Goal: Task Accomplishment & Management: Use online tool/utility

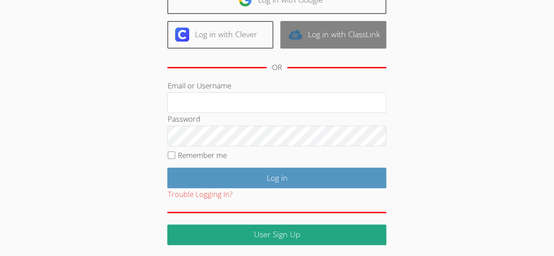
scroll to position [83, 0]
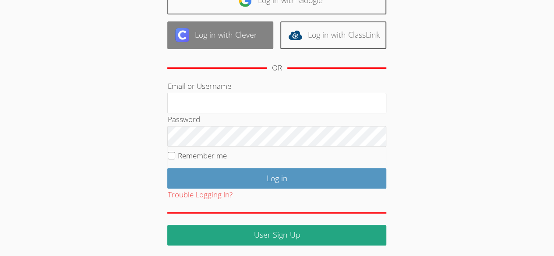
click at [204, 38] on link "Log in with Clever" at bounding box center [220, 35] width 106 height 28
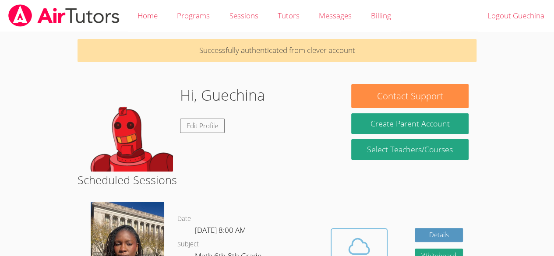
click at [366, 237] on icon at bounding box center [359, 246] width 25 height 25
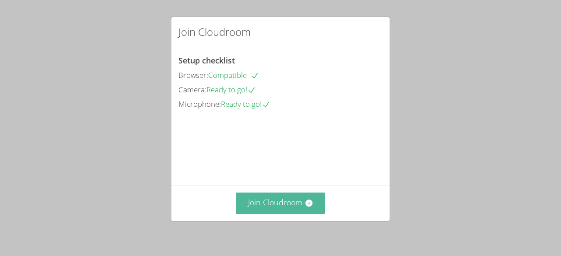
click at [289, 205] on button "Join Cloudroom" at bounding box center [281, 203] width 90 height 21
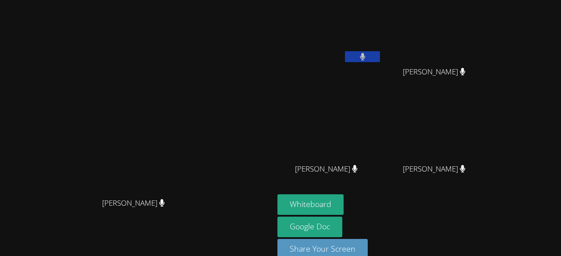
click at [152, 194] on video at bounding box center [136, 118] width 131 height 150
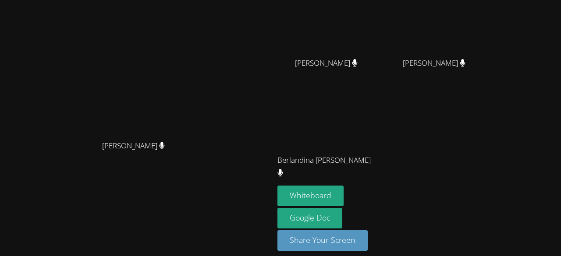
scroll to position [106, 0]
click at [489, 196] on div "Whiteboard Google Doc Share Your Screen" at bounding box center [383, 221] width 212 height 72
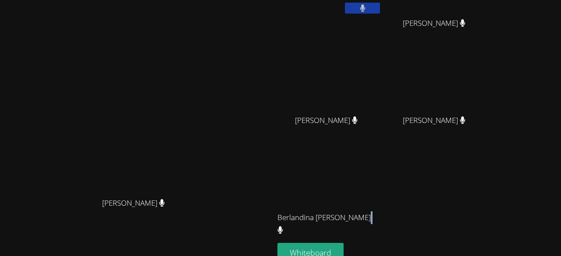
scroll to position [48, 0]
click at [489, 141] on div "Mikenlove Pierre" at bounding box center [437, 128] width 104 height 35
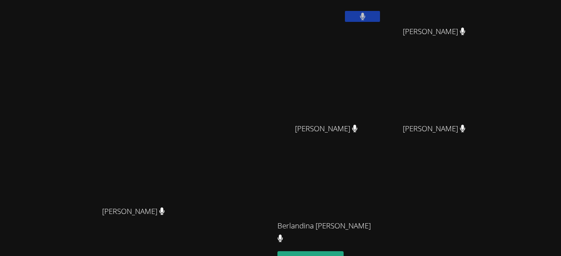
scroll to position [0, 0]
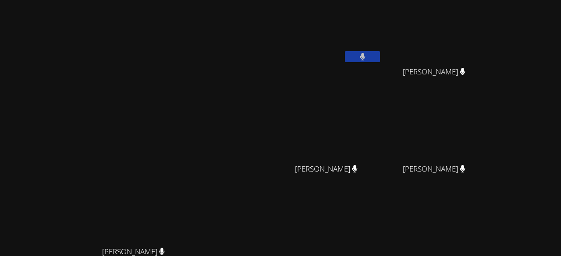
drag, startPoint x: 360, startPoint y: 17, endPoint x: 329, endPoint y: 39, distance: 37.9
click at [329, 39] on video at bounding box center [329, 33] width 104 height 59
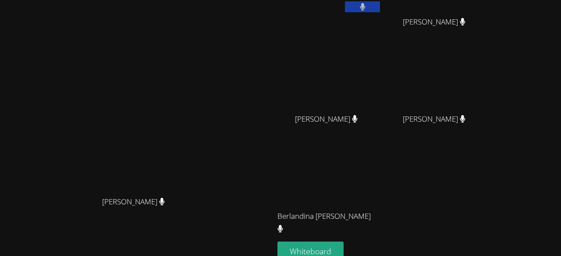
scroll to position [51, 0]
drag, startPoint x: 118, startPoint y: 56, endPoint x: 120, endPoint y: 65, distance: 9.5
click at [120, 65] on video at bounding box center [136, 116] width 131 height 150
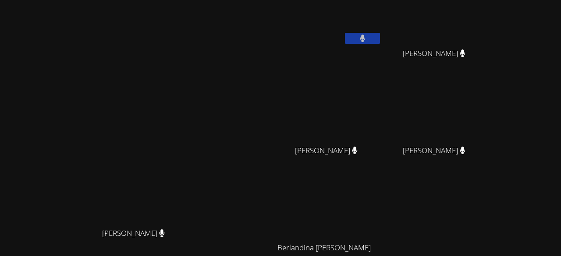
scroll to position [18, 0]
click at [459, 134] on video at bounding box center [437, 112] width 104 height 59
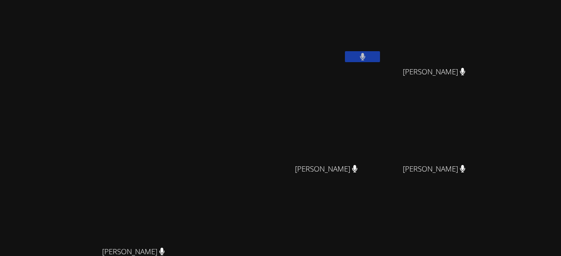
click at [0, 183] on main "Darine Odigé Darine Odigé" at bounding box center [137, 184] width 274 height 369
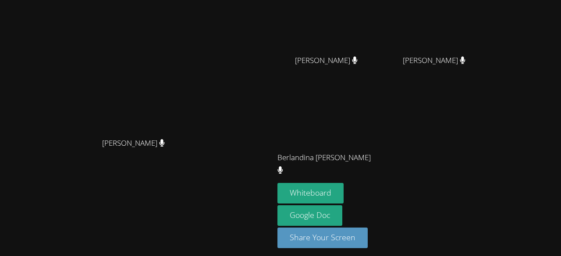
scroll to position [111, 0]
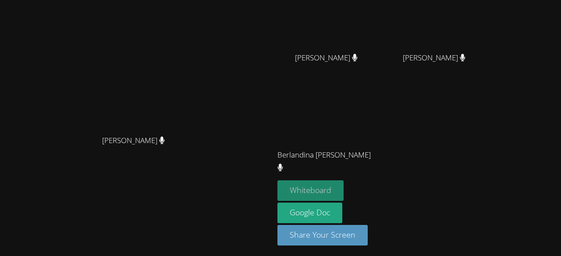
click at [343, 198] on button "Whiteboard" at bounding box center [310, 190] width 66 height 21
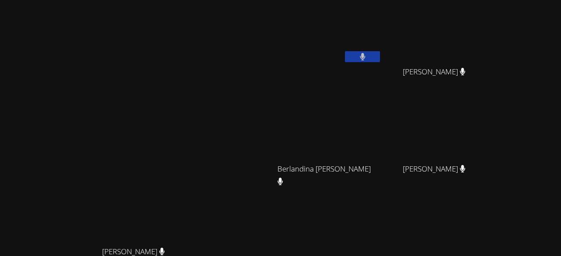
scroll to position [112, 0]
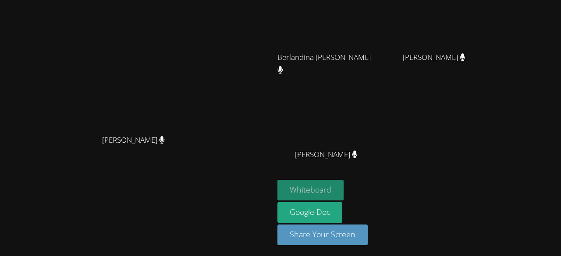
click at [338, 186] on button "Whiteboard" at bounding box center [310, 190] width 66 height 21
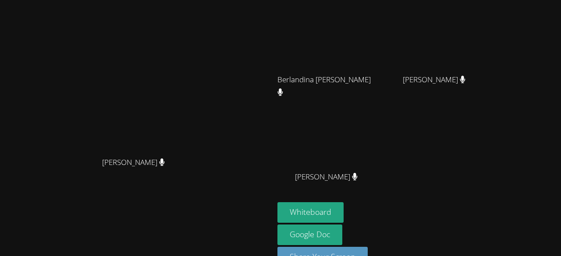
scroll to position [90, 0]
click at [335, 209] on button "Whiteboard" at bounding box center [310, 211] width 66 height 21
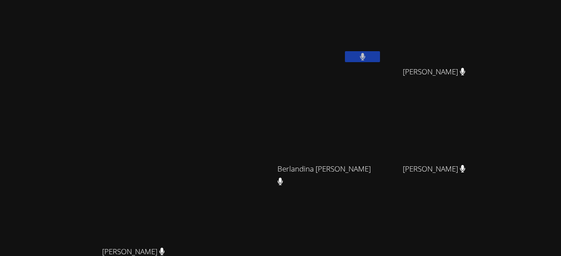
scroll to position [112, 0]
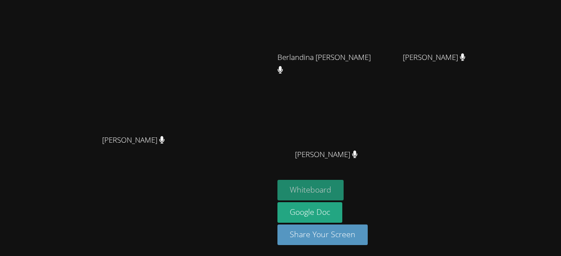
click at [343, 186] on button "Whiteboard" at bounding box center [310, 190] width 66 height 21
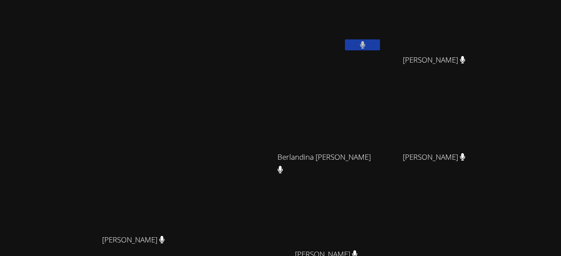
scroll to position [0, 0]
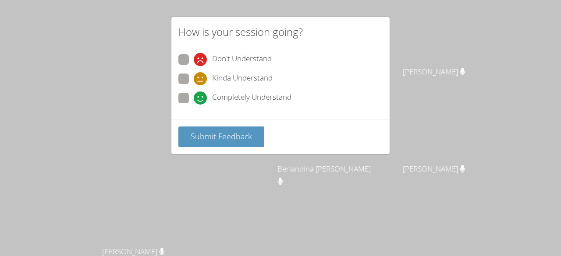
click at [249, 76] on span "Kinda Understand" at bounding box center [242, 78] width 60 height 13
click at [201, 76] on input "Kinda Understand" at bounding box center [197, 77] width 7 height 7
radio input "true"
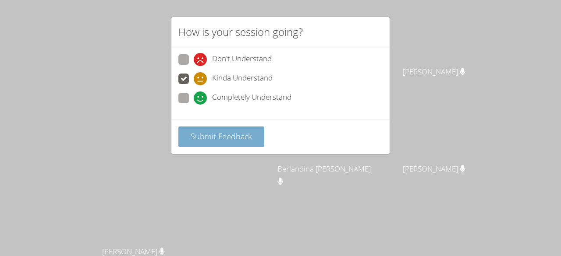
click at [237, 139] on span "Submit Feedback" at bounding box center [221, 136] width 61 height 11
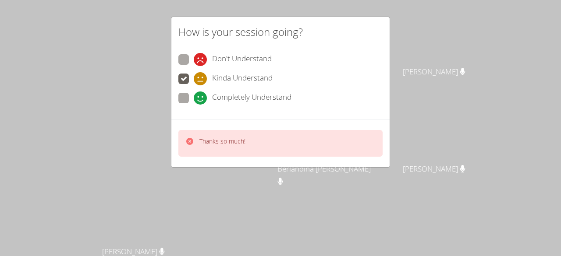
drag, startPoint x: 404, startPoint y: 182, endPoint x: 228, endPoint y: 209, distance: 178.2
click at [228, 209] on div "How is your session going? Don't Understand Kinda Understand Completely Underst…" at bounding box center [280, 128] width 561 height 256
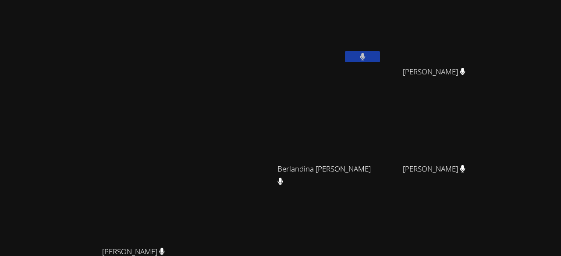
scroll to position [112, 0]
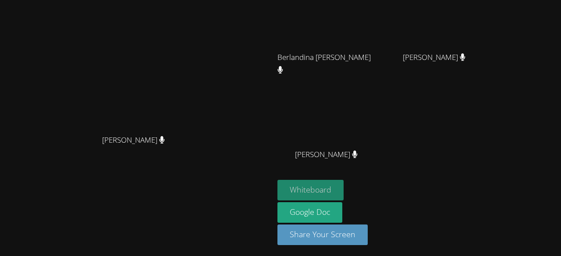
click at [336, 187] on button "Whiteboard" at bounding box center [310, 190] width 66 height 21
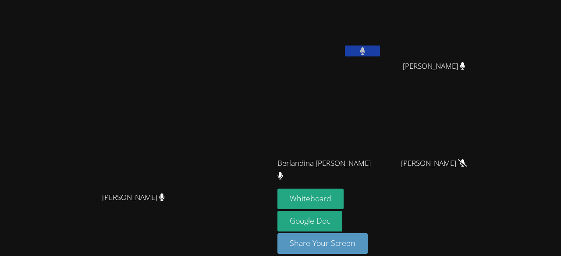
scroll to position [0, 0]
